Goal: Transaction & Acquisition: Purchase product/service

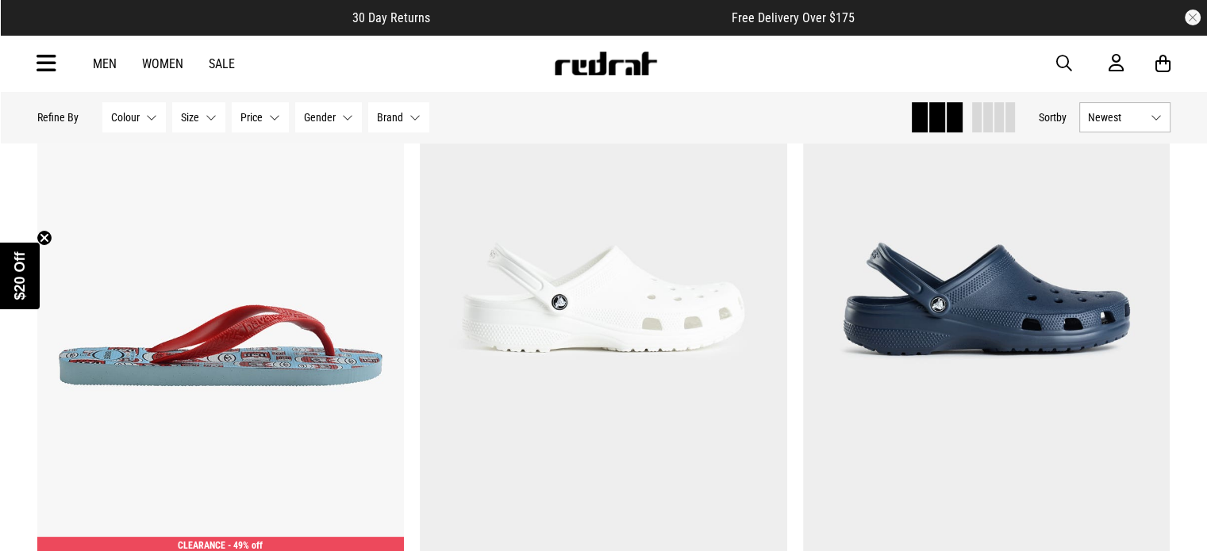
scroll to position [238, 0]
click at [260, 340] on img at bounding box center [220, 299] width 367 height 514
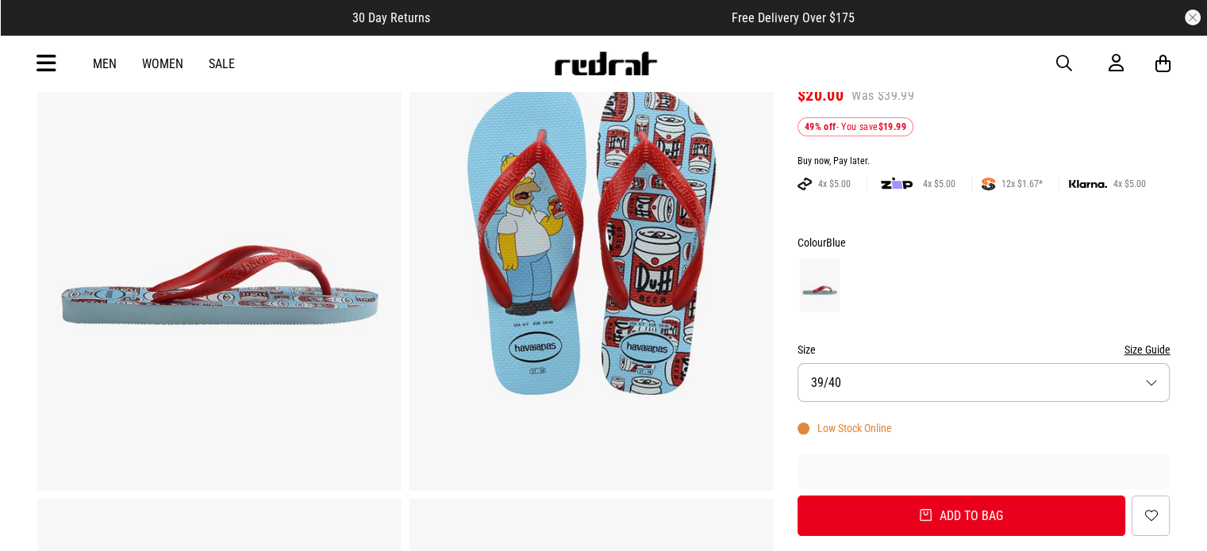
click at [921, 386] on button "Size 39/40" at bounding box center [983, 382] width 373 height 39
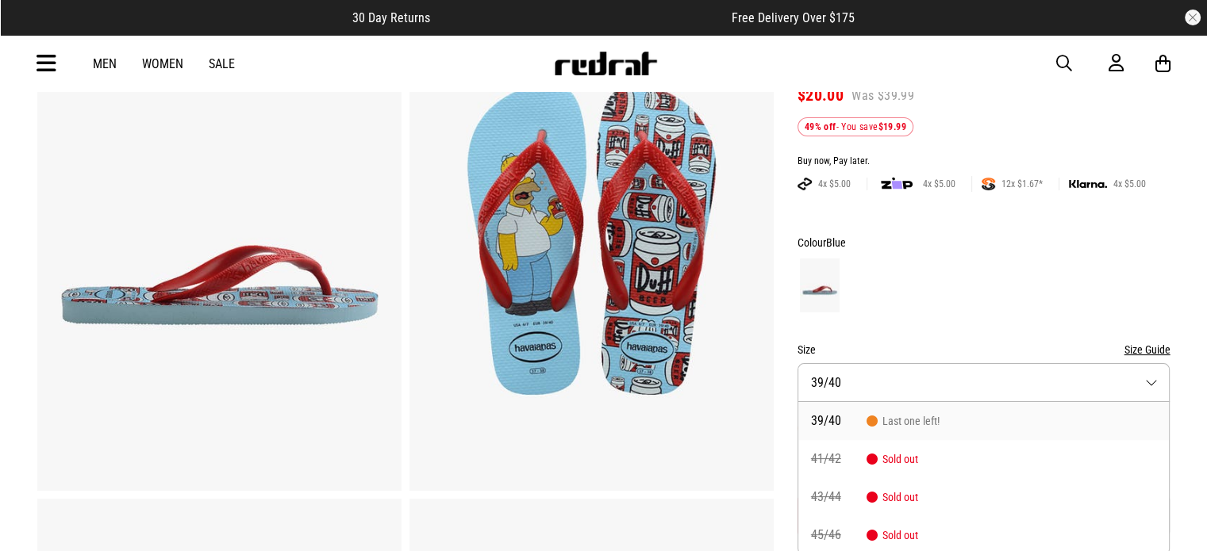
scroll to position [161, 0]
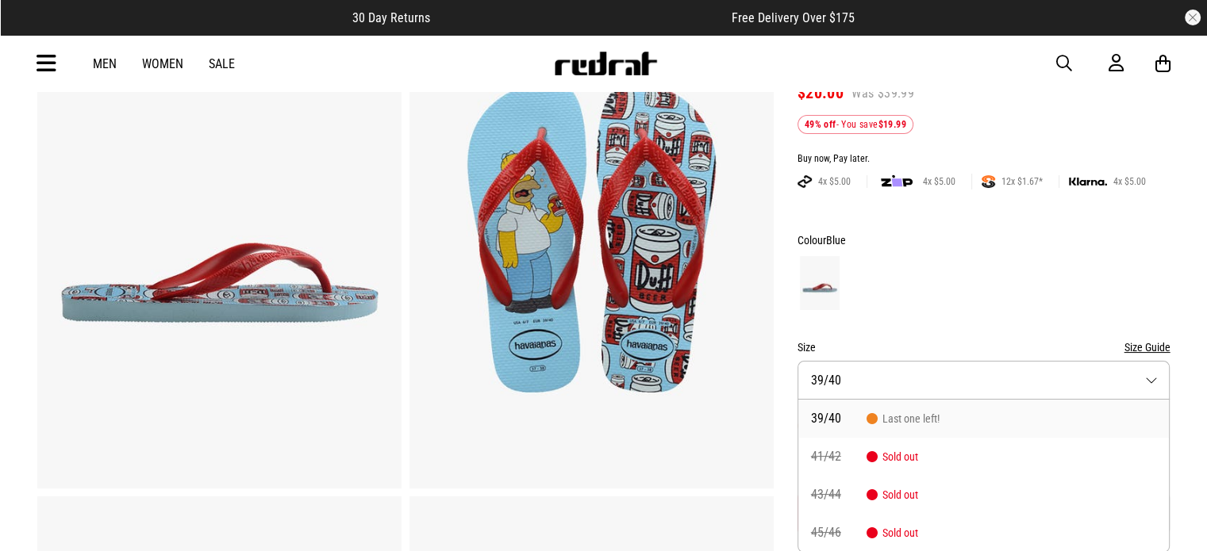
click at [921, 386] on button "Size 39/40" at bounding box center [983, 380] width 373 height 39
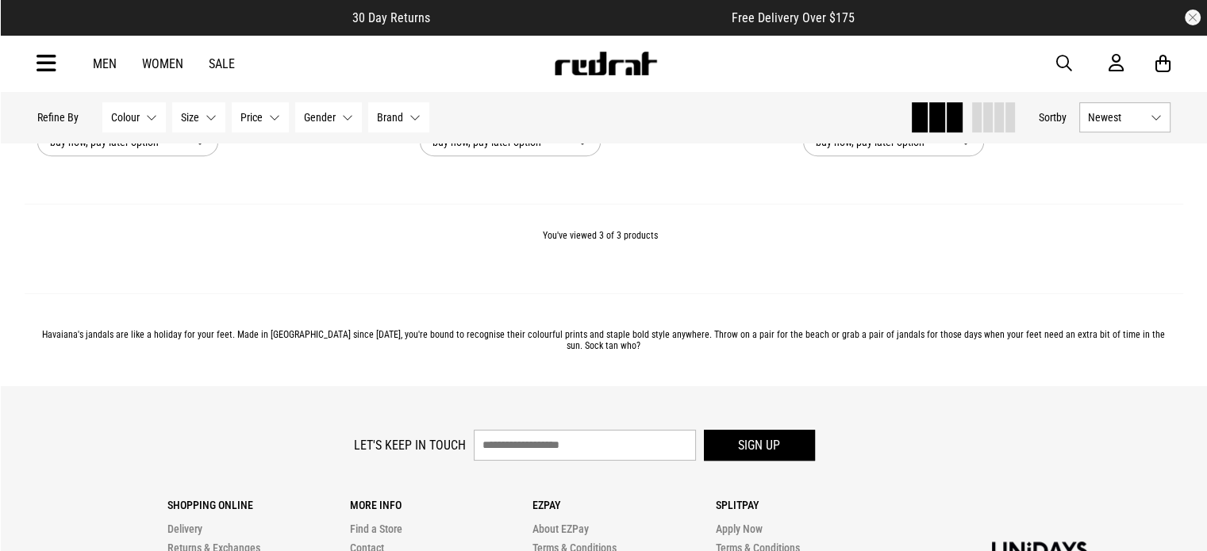
scroll to position [713, 0]
